Goal: Feedback & Contribution: Leave review/rating

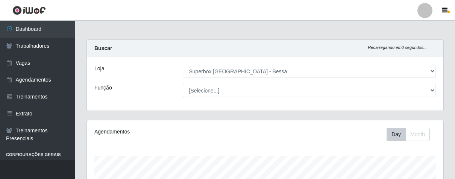
select select "206"
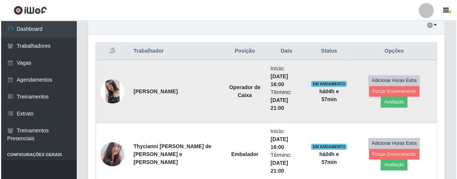
scroll to position [156, 356]
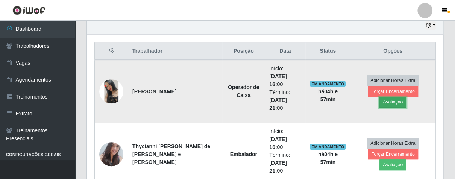
click at [406, 97] on button "Avaliação" at bounding box center [392, 102] width 27 height 11
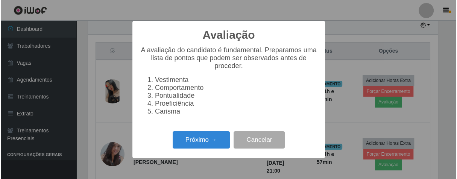
scroll to position [156, 352]
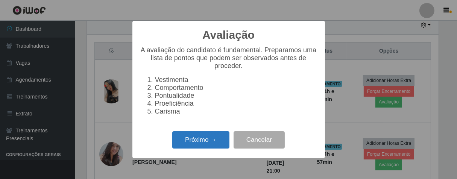
click at [212, 145] on button "Próximo →" at bounding box center [200, 140] width 57 height 18
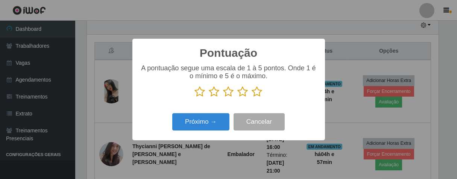
scroll to position [375659, 375463]
drag, startPoint x: 254, startPoint y: 92, endPoint x: 240, endPoint y: 109, distance: 22.1
click at [254, 92] on icon at bounding box center [257, 91] width 11 height 11
click at [252, 97] on input "radio" at bounding box center [252, 97] width 0 height 0
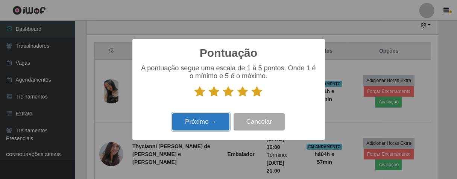
click at [218, 125] on button "Próximo →" at bounding box center [200, 122] width 57 height 18
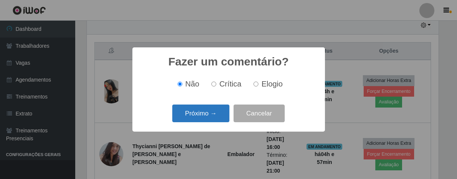
click at [218, 112] on button "Próximo →" at bounding box center [200, 113] width 57 height 18
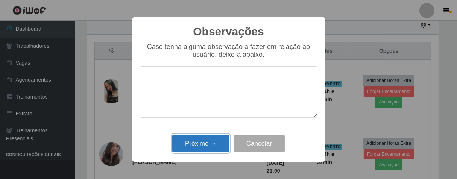
drag, startPoint x: 204, startPoint y: 145, endPoint x: 210, endPoint y: 141, distance: 8.1
click at [210, 141] on button "Próximo →" at bounding box center [200, 144] width 57 height 18
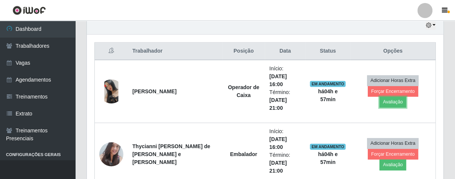
scroll to position [156, 356]
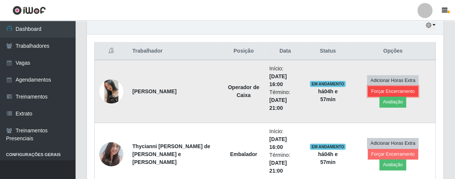
click at [372, 97] on button "Forçar Encerramento" at bounding box center [393, 91] width 50 height 11
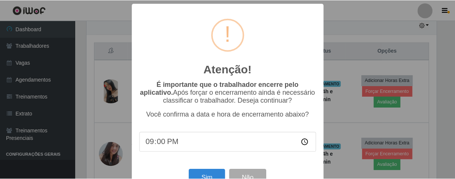
scroll to position [26, 0]
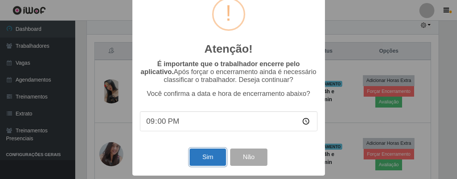
click at [209, 157] on button "Sim" at bounding box center [207, 157] width 36 height 18
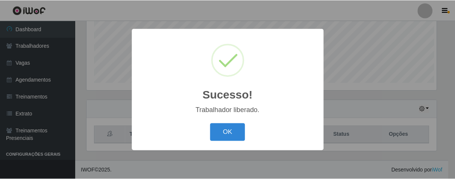
scroll to position [156, 352]
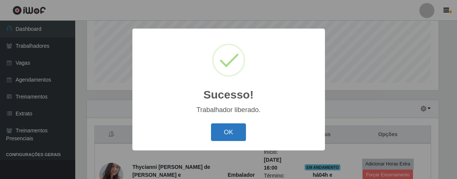
click at [236, 136] on button "OK" at bounding box center [228, 132] width 35 height 18
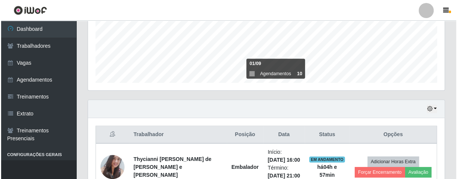
scroll to position [327, 0]
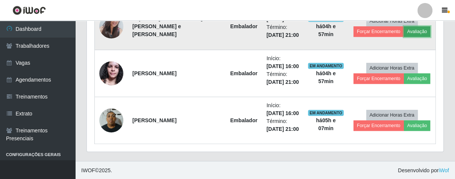
click at [418, 32] on button "Avaliação" at bounding box center [417, 31] width 27 height 11
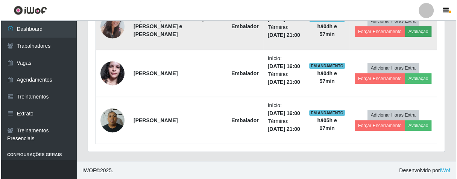
scroll to position [156, 352]
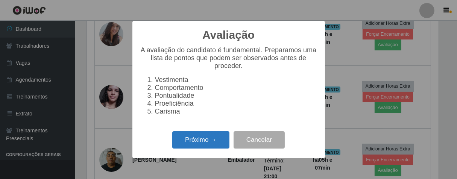
click at [210, 138] on button "Próximo →" at bounding box center [200, 140] width 57 height 18
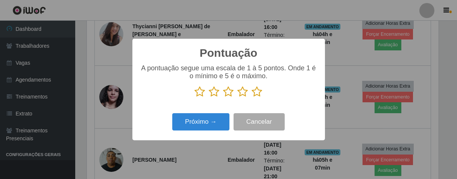
scroll to position [375659, 375463]
click at [259, 89] on icon at bounding box center [257, 91] width 11 height 11
click at [252, 97] on input "radio" at bounding box center [252, 97] width 0 height 0
click at [216, 113] on div "Próximo → Cancelar" at bounding box center [228, 121] width 177 height 21
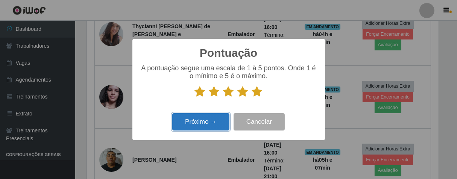
click at [218, 120] on button "Próximo →" at bounding box center [200, 122] width 57 height 18
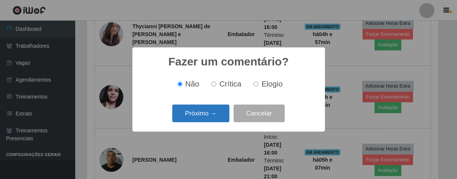
click at [219, 121] on button "Próximo →" at bounding box center [200, 113] width 57 height 18
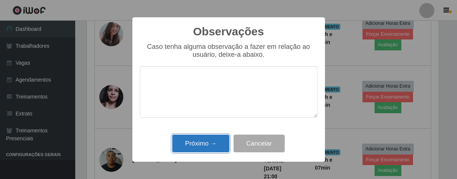
click at [210, 138] on button "Próximo →" at bounding box center [200, 144] width 57 height 18
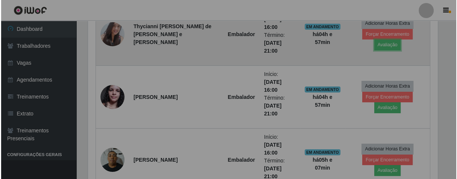
scroll to position [156, 356]
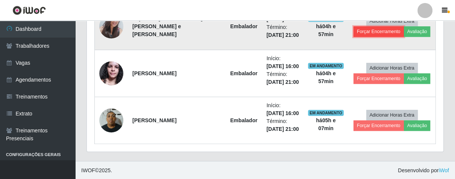
click at [375, 31] on button "Forçar Encerramento" at bounding box center [378, 31] width 50 height 11
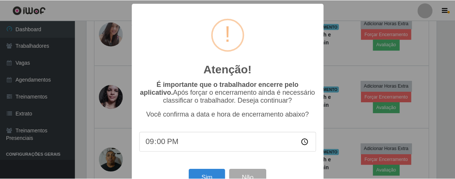
scroll to position [26, 0]
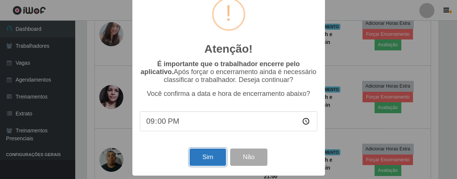
click at [214, 154] on button "Sim" at bounding box center [207, 157] width 36 height 18
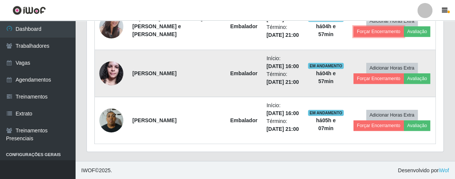
scroll to position [0, 0]
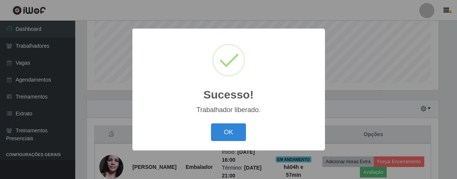
click at [239, 123] on div "OK Cancel" at bounding box center [228, 131] width 177 height 21
drag, startPoint x: 227, startPoint y: 128, endPoint x: 265, endPoint y: 107, distance: 43.6
click at [227, 128] on button "OK" at bounding box center [228, 132] width 35 height 18
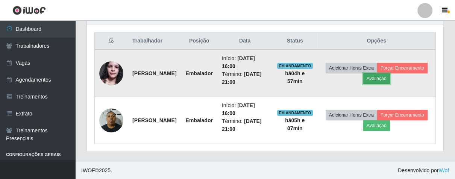
click at [390, 76] on button "Avaliação" at bounding box center [376, 78] width 27 height 11
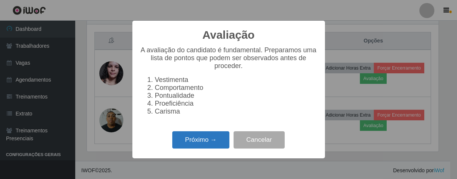
click at [202, 143] on button "Próximo →" at bounding box center [200, 140] width 57 height 18
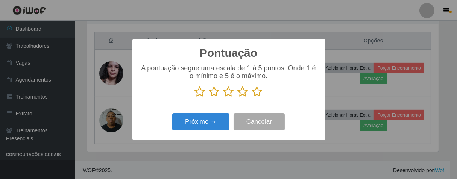
click at [254, 95] on icon at bounding box center [257, 91] width 11 height 11
click at [252, 97] on input "radio" at bounding box center [252, 97] width 0 height 0
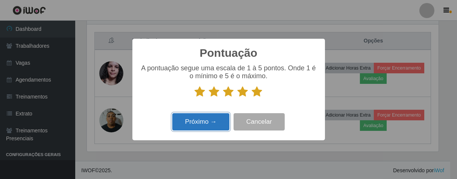
click at [223, 117] on button "Próximo →" at bounding box center [200, 122] width 57 height 18
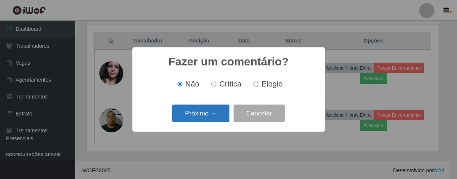
click at [222, 115] on button "Próximo →" at bounding box center [200, 113] width 57 height 18
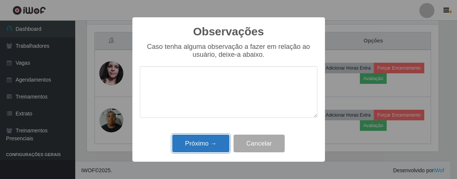
click at [210, 144] on button "Próximo →" at bounding box center [200, 144] width 57 height 18
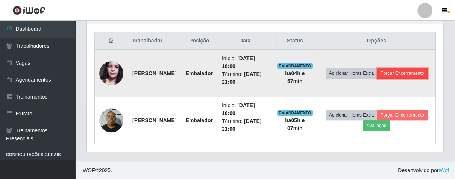
click at [377, 76] on button "Forçar Encerramento" at bounding box center [402, 73] width 50 height 11
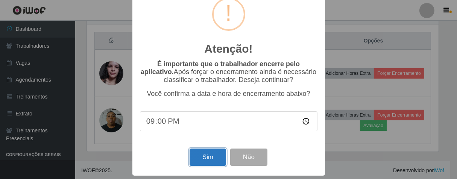
click at [206, 157] on button "Sim" at bounding box center [207, 157] width 36 height 18
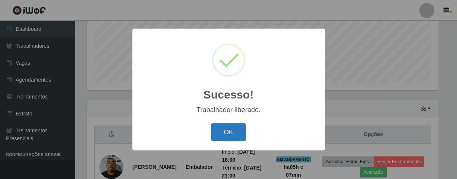
click at [220, 130] on button "OK" at bounding box center [228, 132] width 35 height 18
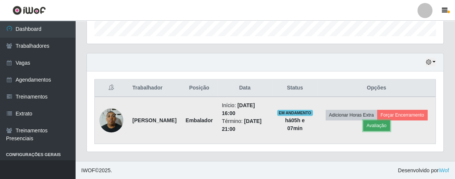
click at [390, 127] on button "Avaliação" at bounding box center [376, 125] width 27 height 11
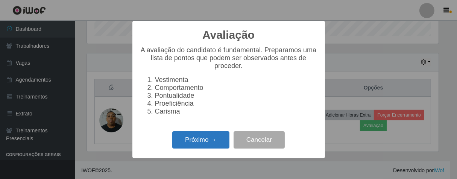
click at [224, 146] on button "Próximo →" at bounding box center [200, 140] width 57 height 18
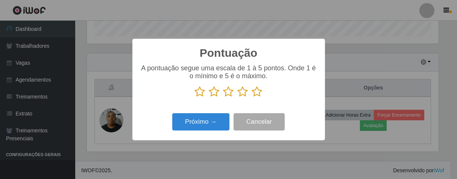
click at [263, 95] on p at bounding box center [228, 91] width 177 height 11
click at [253, 92] on icon at bounding box center [257, 91] width 11 height 11
click at [252, 97] on input "radio" at bounding box center [252, 97] width 0 height 0
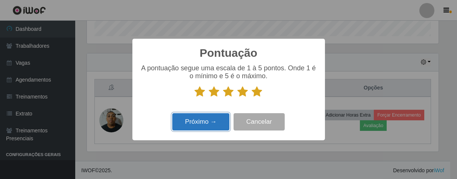
click at [201, 123] on button "Próximo →" at bounding box center [200, 122] width 57 height 18
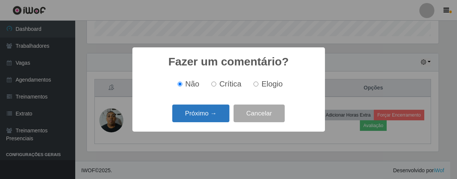
click at [207, 120] on button "Próximo →" at bounding box center [200, 113] width 57 height 18
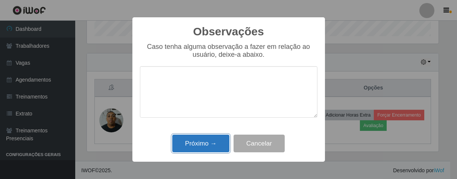
click at [211, 142] on button "Próximo →" at bounding box center [200, 144] width 57 height 18
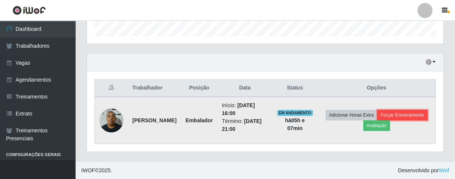
click at [377, 120] on button "Forçar Encerramento" at bounding box center [402, 115] width 50 height 11
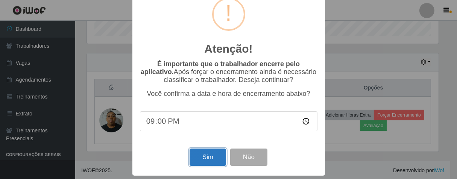
click at [204, 153] on button "Sim" at bounding box center [207, 157] width 36 height 18
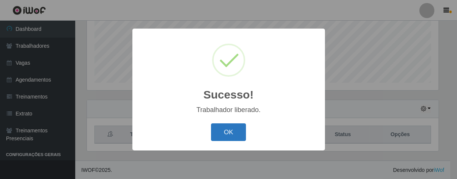
click at [237, 125] on button "OK" at bounding box center [228, 132] width 35 height 18
